Goal: Information Seeking & Learning: Learn about a topic

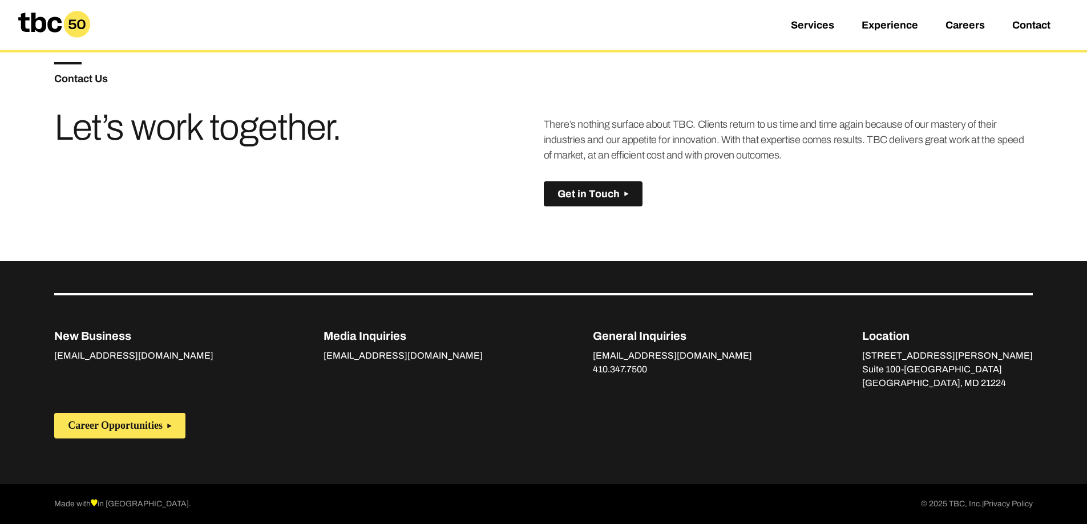
scroll to position [803, 0]
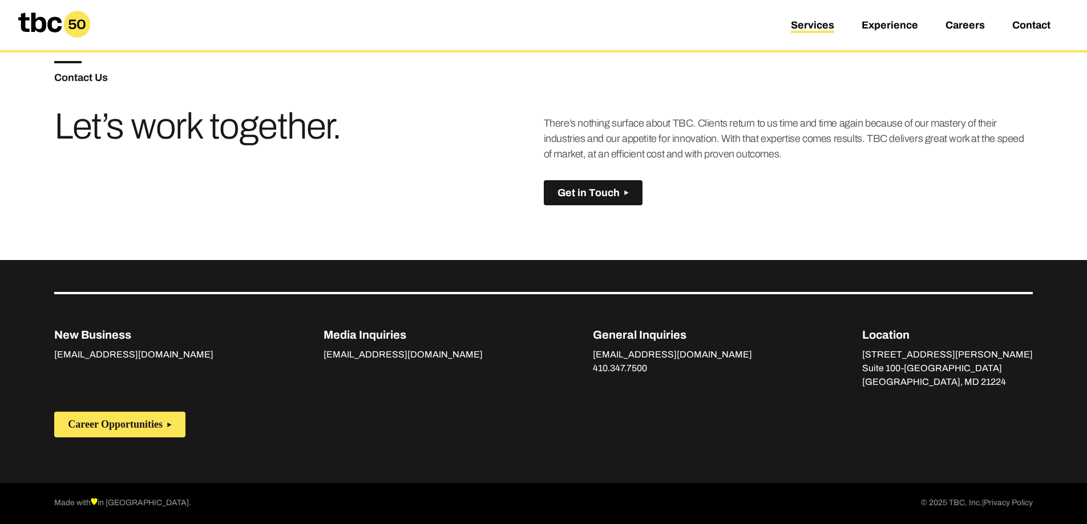
click at [798, 22] on link "Services" at bounding box center [812, 26] width 43 height 14
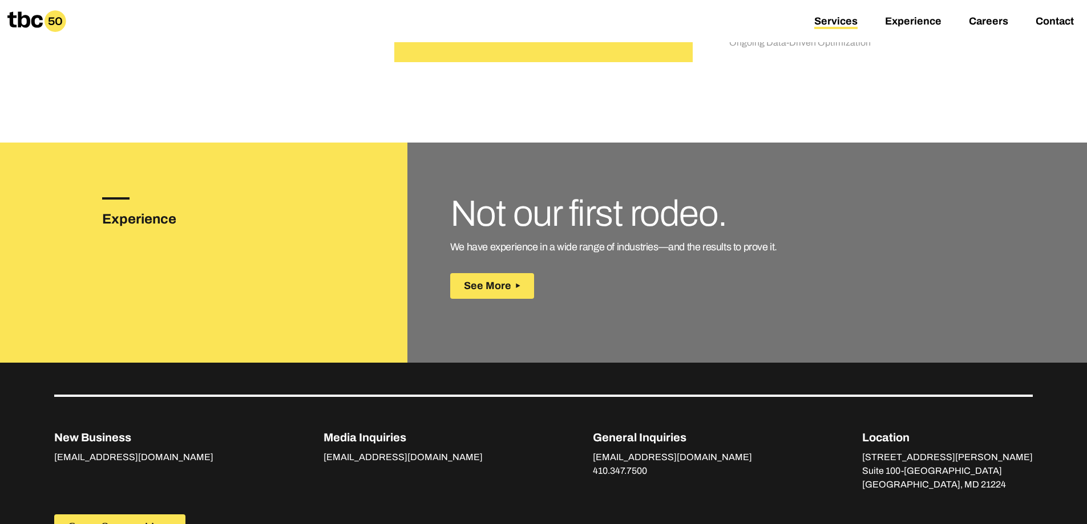
scroll to position [1541, 0]
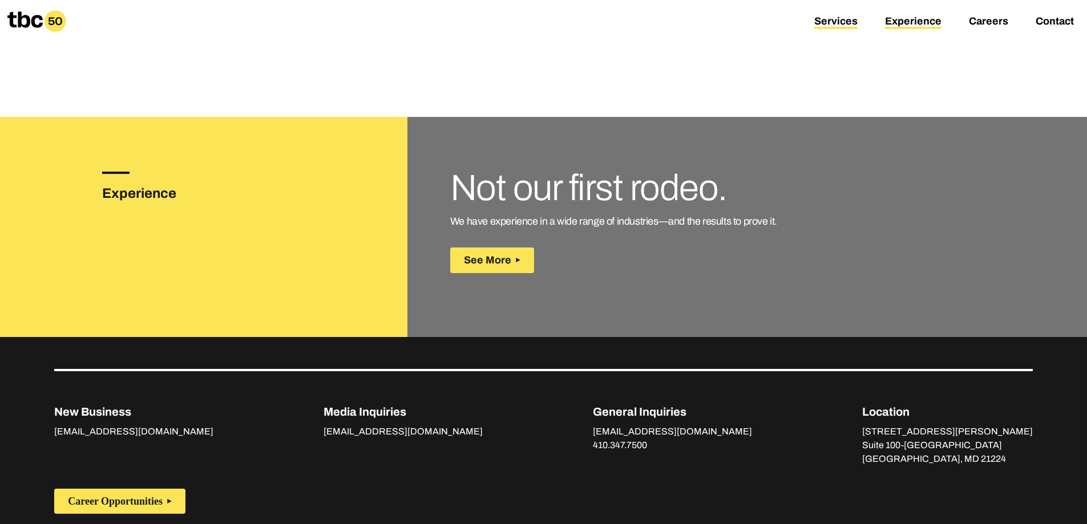
click at [903, 20] on link "Experience" at bounding box center [913, 22] width 56 height 14
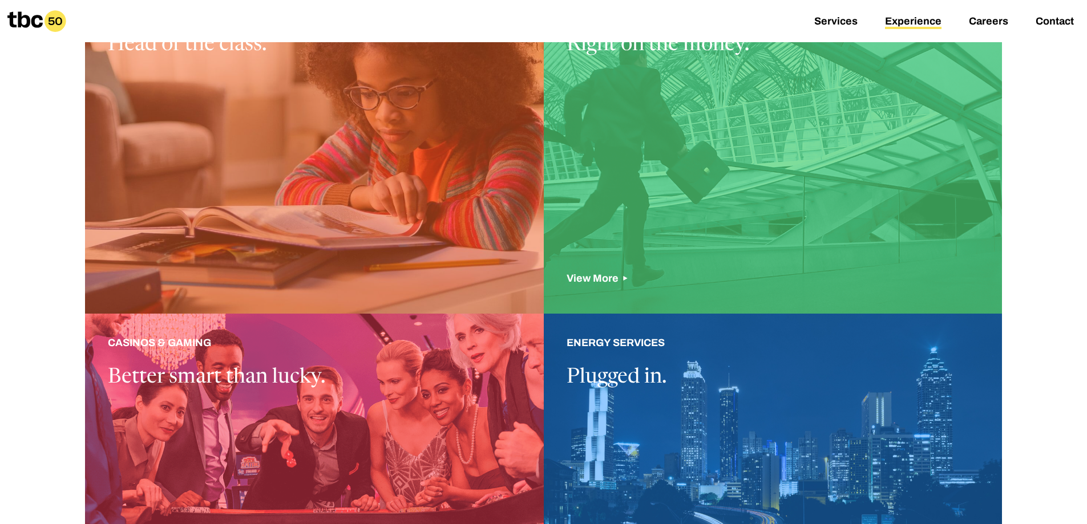
scroll to position [362, 0]
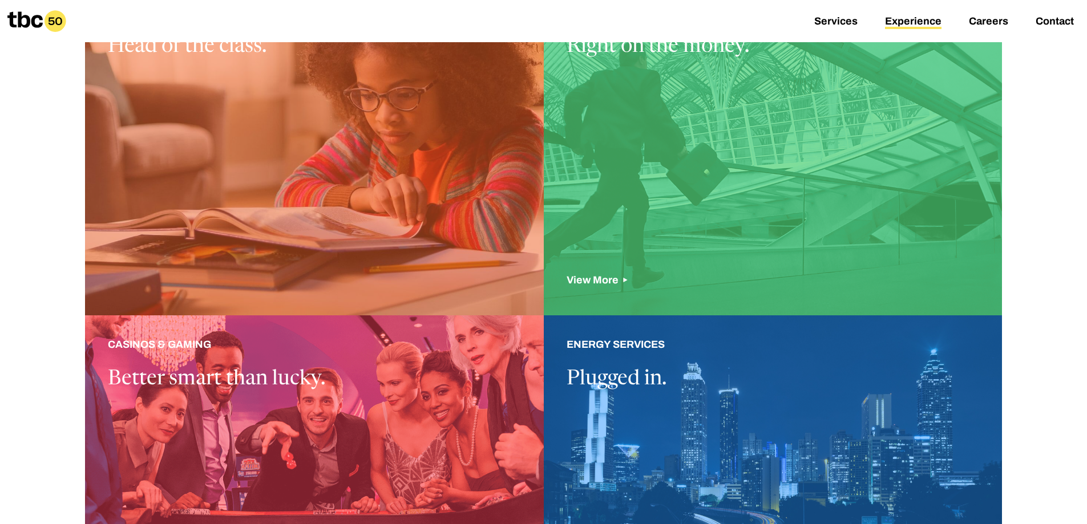
click at [601, 277] on div at bounding box center [773, 149] width 459 height 333
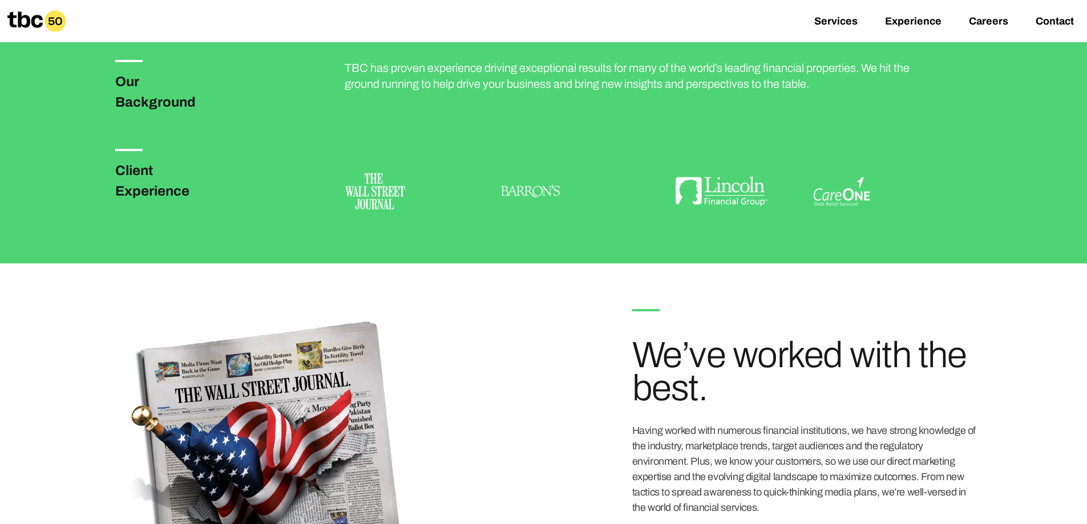
scroll to position [342, 0]
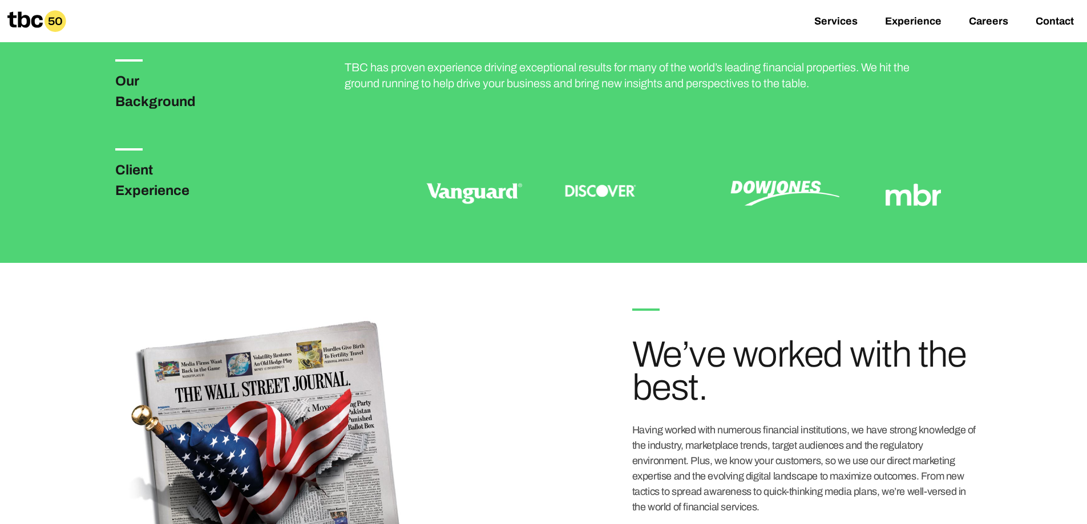
click at [387, 190] on div at bounding box center [643, 191] width 596 height 87
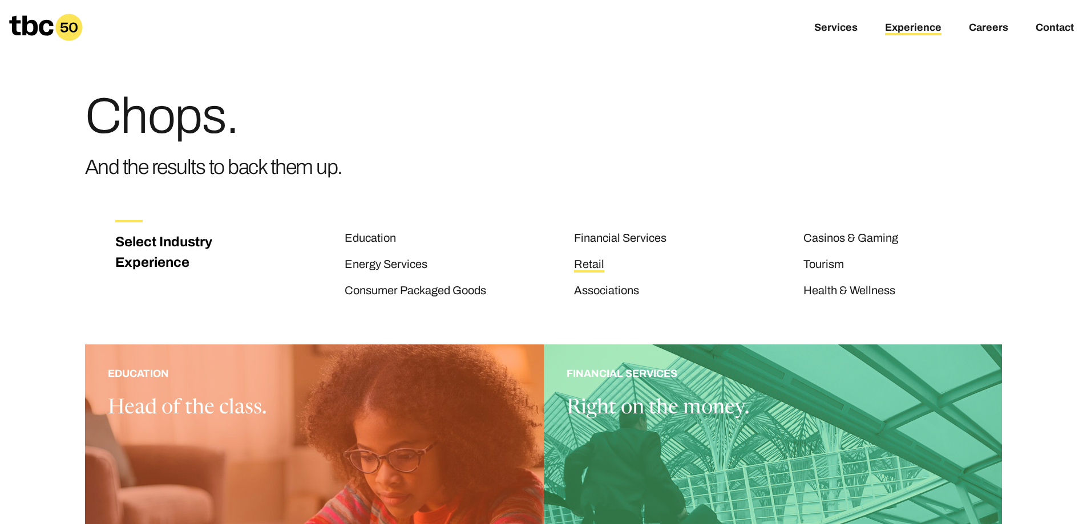
click at [591, 262] on link "Retail" at bounding box center [589, 265] width 30 height 15
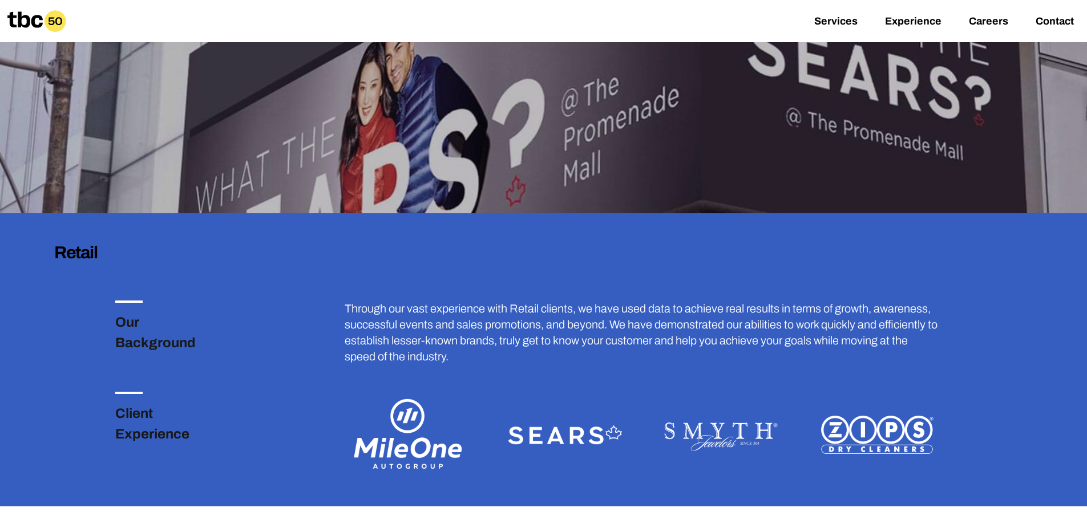
scroll to position [285, 0]
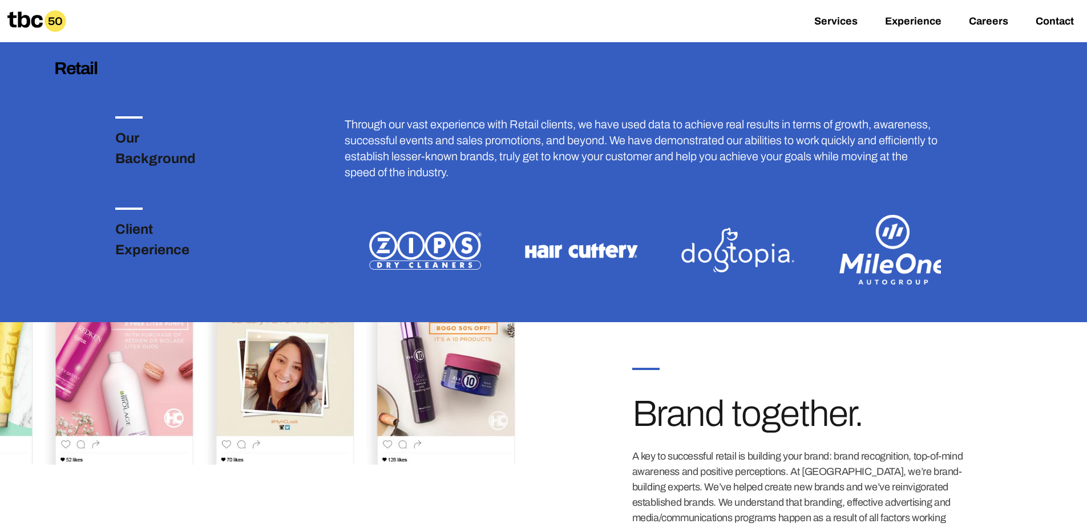
click at [420, 250] on img at bounding box center [425, 250] width 128 height 85
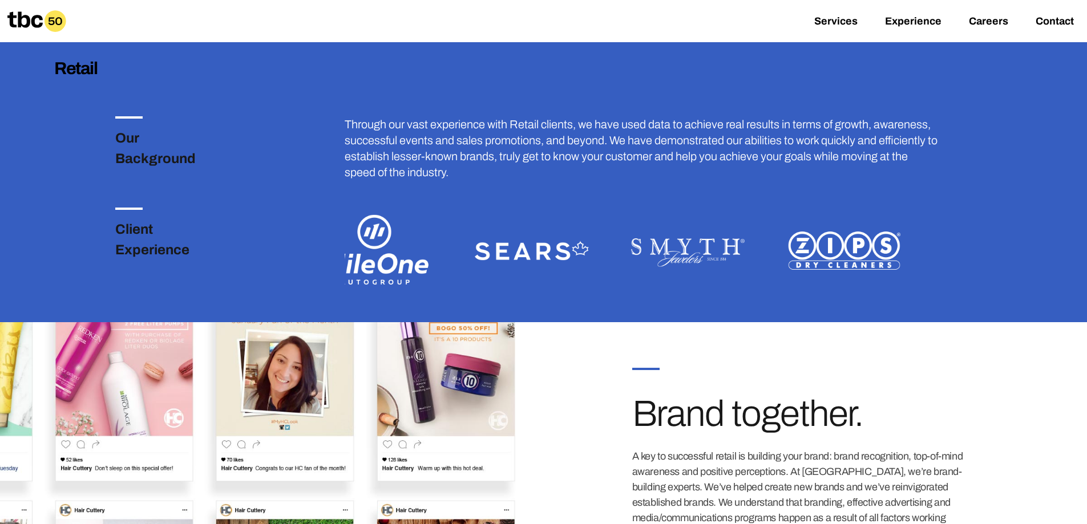
click at [388, 248] on img at bounding box center [376, 250] width 128 height 85
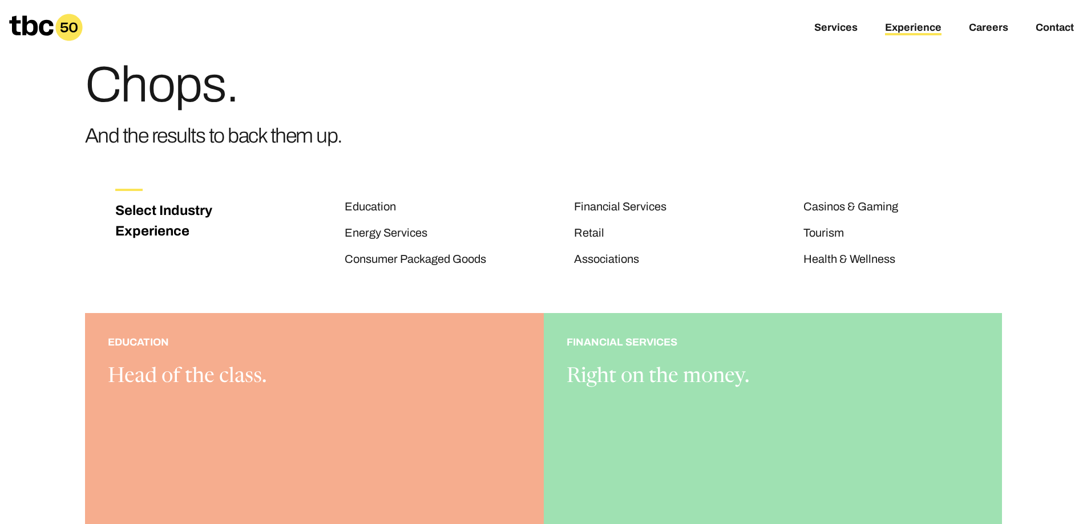
scroll to position [57, 0]
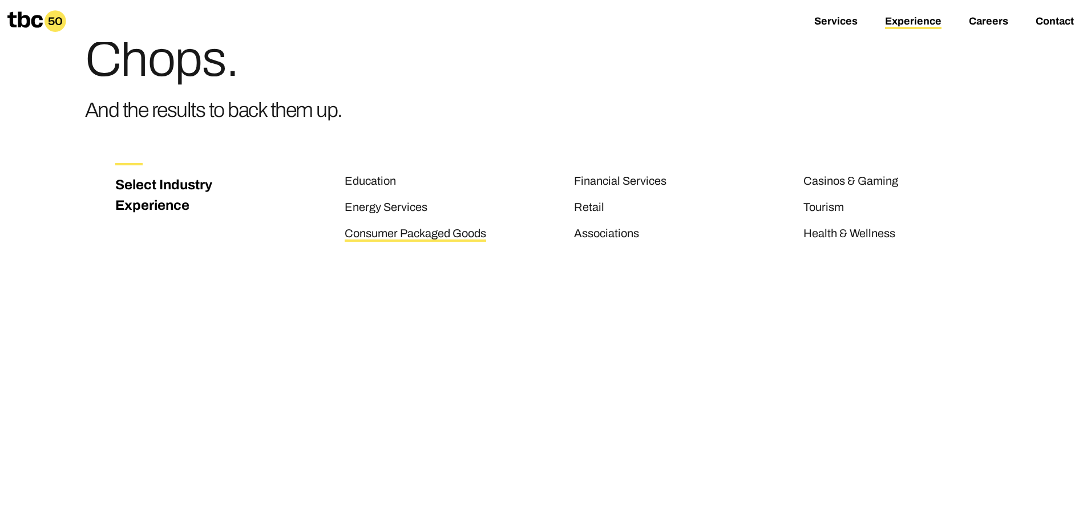
click at [442, 238] on link "Consumer Packaged Goods" at bounding box center [416, 234] width 142 height 15
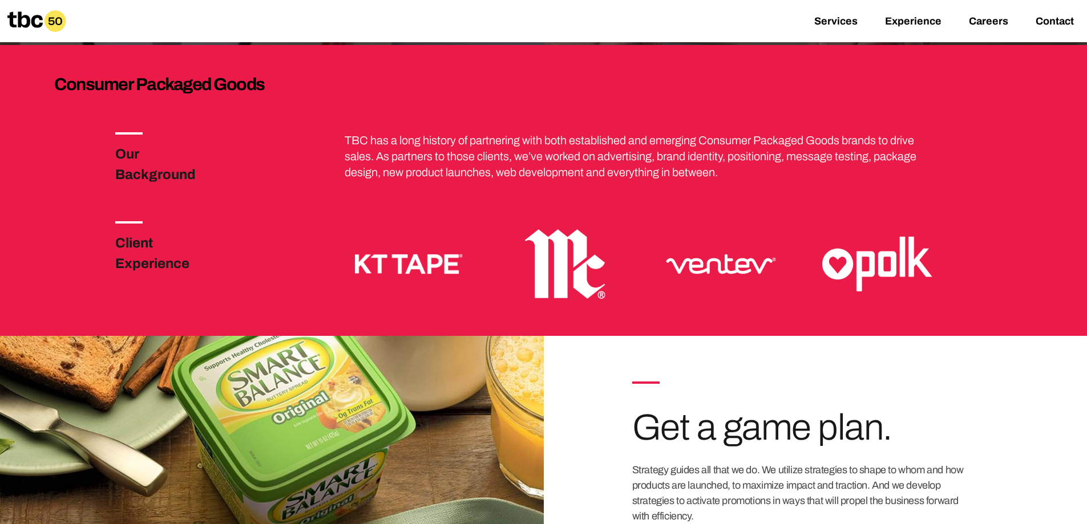
scroll to position [285, 0]
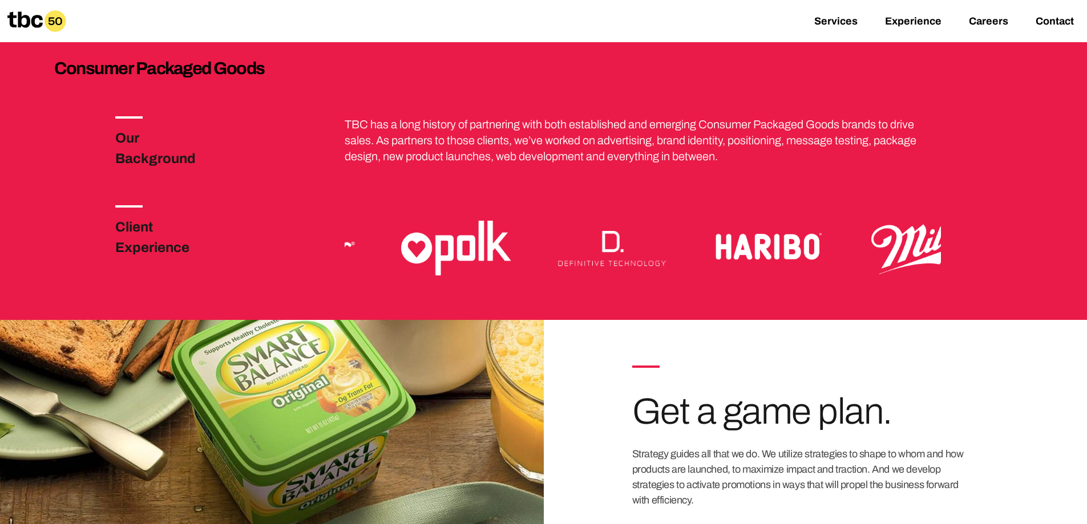
click at [392, 256] on img at bounding box center [456, 247] width 128 height 85
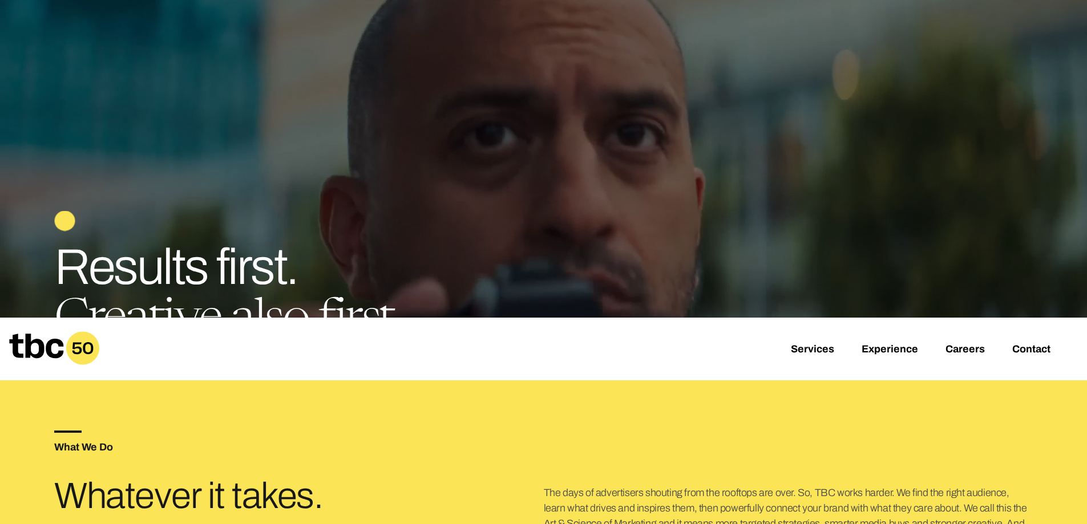
scroll to position [342, 0]
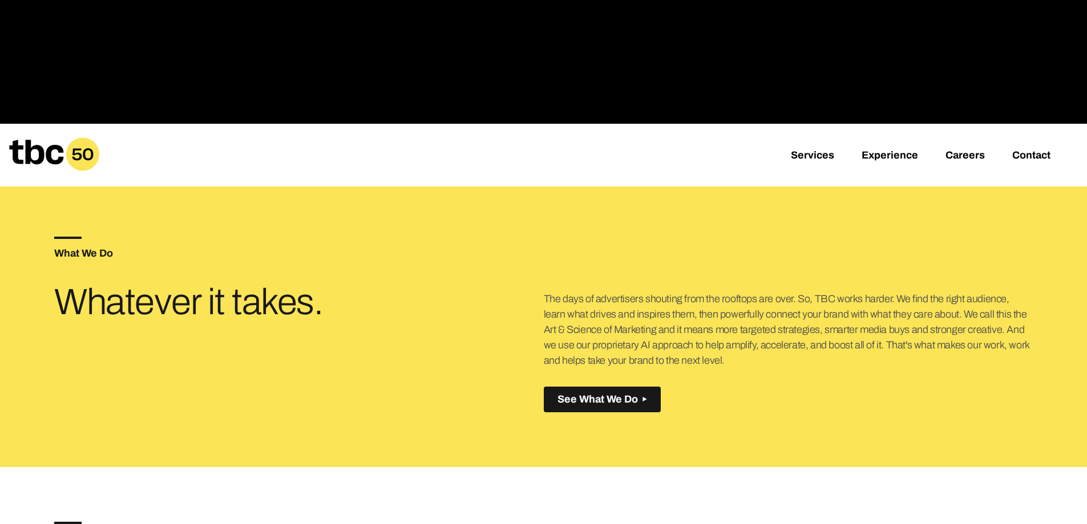
click at [920, 156] on li "Experience" at bounding box center [904, 155] width 84 height 10
click at [886, 153] on link "Experience" at bounding box center [890, 156] width 56 height 14
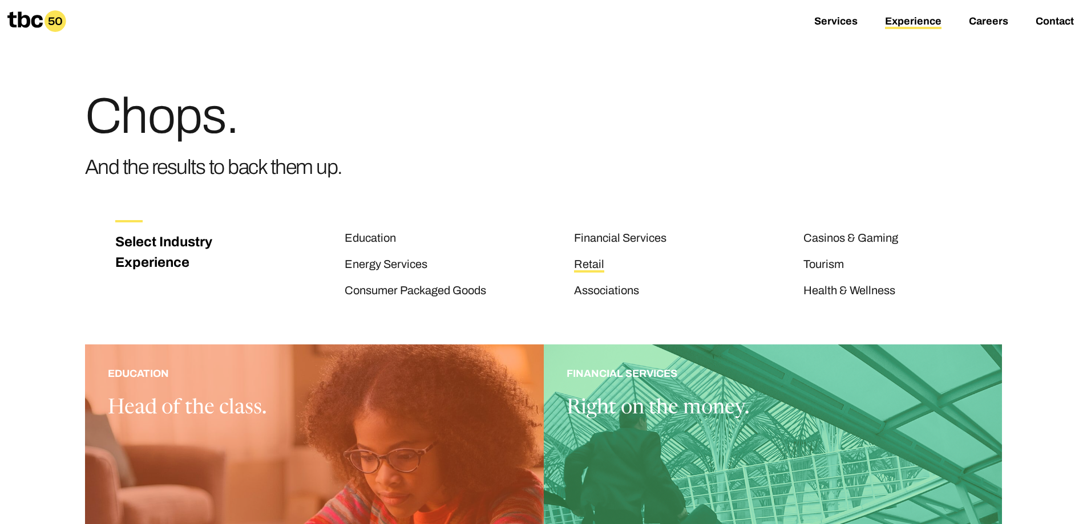
scroll to position [285, 0]
